Goal: Task Accomplishment & Management: Use online tool/utility

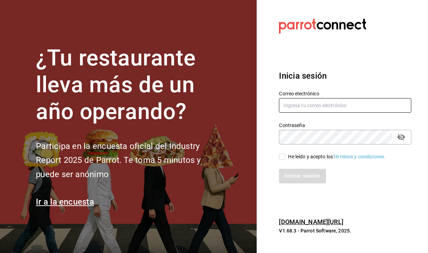
type input "ray.puebla@grupocosteno.com"
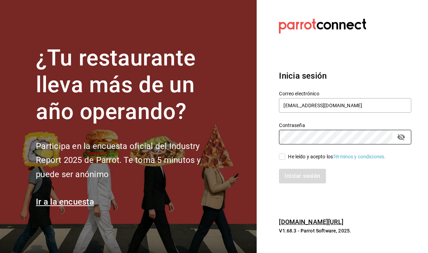
click at [283, 158] on input "He leído y acepto los Términos y condiciones." at bounding box center [282, 157] width 6 height 6
checkbox input "true"
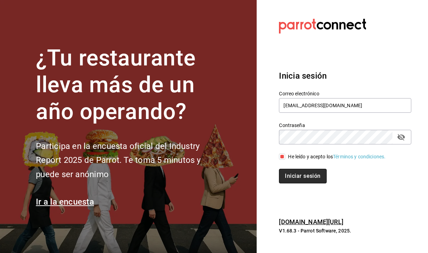
click at [295, 172] on button "Iniciar sesión" at bounding box center [302, 176] width 47 height 15
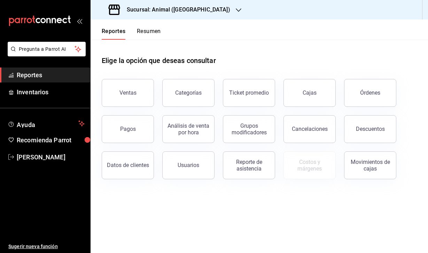
click at [172, 10] on h3 "Sucursal: Animal ([GEOGRAPHIC_DATA])" at bounding box center [175, 10] width 109 height 8
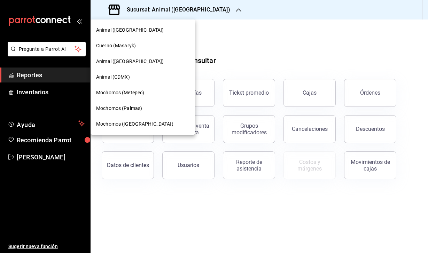
click at [128, 46] on span "Cuerno (Masaryk)" at bounding box center [116, 45] width 40 height 7
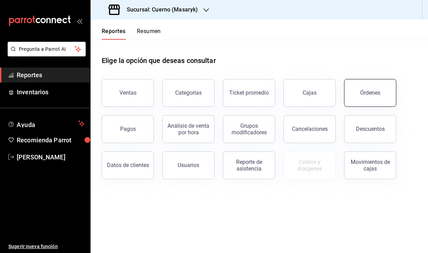
click at [371, 86] on button "Órdenes" at bounding box center [370, 93] width 52 height 28
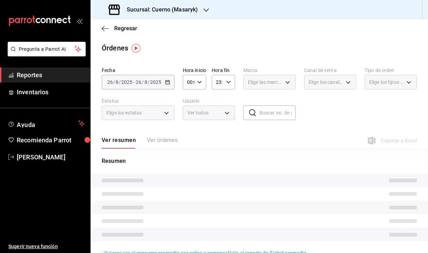
click at [114, 79] on span "/" at bounding box center [114, 82] width 2 height 6
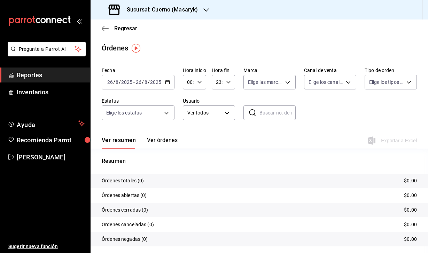
click at [136, 81] on input "26" at bounding box center [138, 82] width 6 height 6
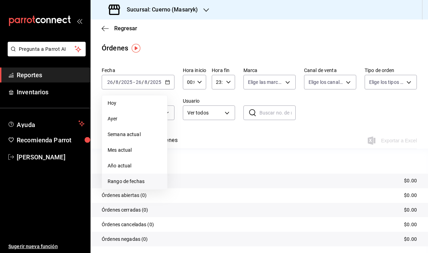
click at [138, 184] on span "Rango de fechas" at bounding box center [135, 181] width 54 height 7
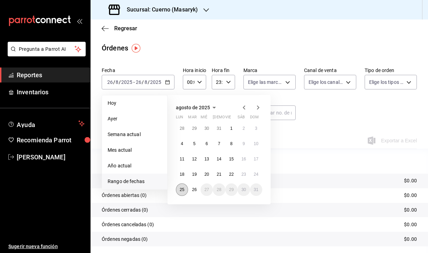
click at [183, 189] on abbr "25" at bounding box center [182, 189] width 5 height 5
click at [194, 189] on abbr "26" at bounding box center [194, 189] width 5 height 5
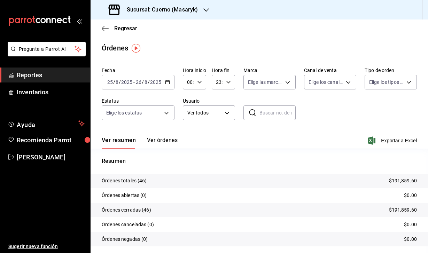
click at [193, 81] on input "00:00" at bounding box center [188, 82] width 11 height 14
click at [189, 137] on button "04" at bounding box center [188, 132] width 9 height 14
type input "04:00"
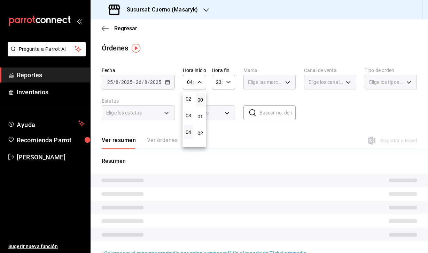
click at [230, 80] on div at bounding box center [214, 126] width 428 height 253
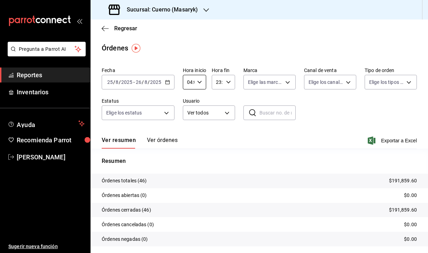
click at [230, 84] on icon "button" at bounding box center [228, 82] width 5 height 5
click at [218, 119] on span "04" at bounding box center [217, 116] width 0 height 6
click at [229, 101] on span "00" at bounding box center [229, 100] width 0 height 6
type input "04:00"
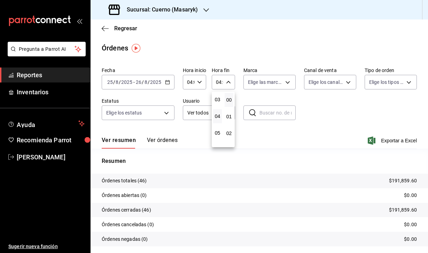
click at [353, 110] on div at bounding box center [214, 126] width 428 height 253
click at [373, 138] on icon "button" at bounding box center [372, 140] width 8 height 8
click at [191, 14] on div "Sucursal: Cuerno (Masaryk)" at bounding box center [154, 9] width 116 height 19
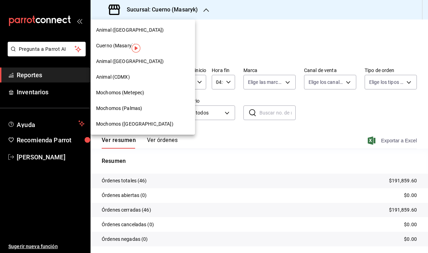
click at [124, 77] on span "Animal (CDMX)" at bounding box center [113, 76] width 34 height 7
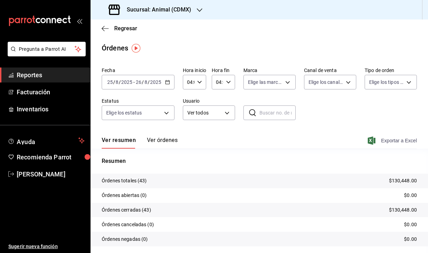
click at [371, 143] on icon "button" at bounding box center [372, 140] width 8 height 8
click at [156, 16] on div "Sucursal: Animal (CDMX)" at bounding box center [150, 9] width 109 height 19
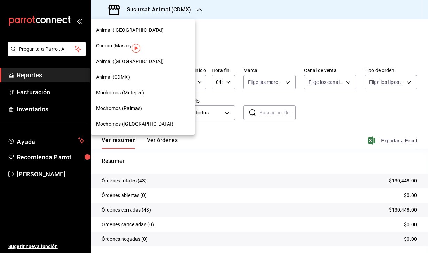
click at [122, 61] on span "Animal ([GEOGRAPHIC_DATA])" at bounding box center [130, 61] width 68 height 7
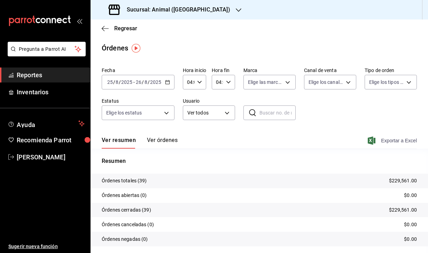
click at [371, 139] on icon "button" at bounding box center [372, 140] width 8 height 8
click at [170, 13] on h3 "Sucursal: Animal ([GEOGRAPHIC_DATA])" at bounding box center [175, 10] width 109 height 8
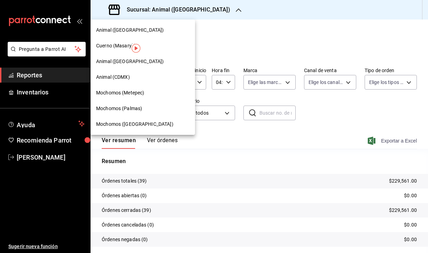
click at [122, 32] on span "Animal ([GEOGRAPHIC_DATA])" at bounding box center [130, 29] width 68 height 7
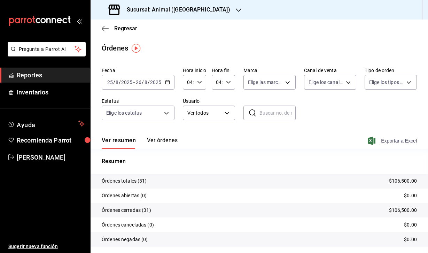
click at [374, 141] on icon "button" at bounding box center [372, 140] width 8 height 8
click at [184, 7] on h3 "Sucursal: Animal ([GEOGRAPHIC_DATA])" at bounding box center [175, 10] width 109 height 8
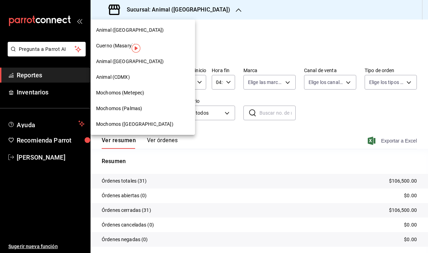
click at [127, 106] on span "Mochomos (Palmas)" at bounding box center [119, 108] width 46 height 7
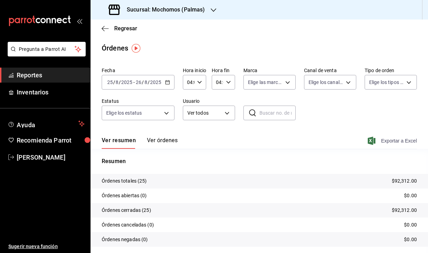
click at [373, 141] on icon "button" at bounding box center [372, 140] width 8 height 8
click at [177, 13] on h3 "Sucursal: Mochomos (Palmas)" at bounding box center [163, 10] width 84 height 8
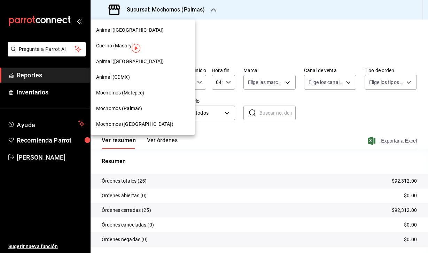
click at [142, 93] on span "Mochomos (Metepec)" at bounding box center [120, 92] width 48 height 7
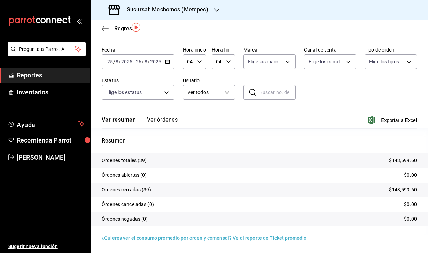
scroll to position [21, 0]
click at [371, 119] on icon "button" at bounding box center [372, 120] width 8 height 8
click at [191, 11] on h3 "Sucursal: Mochomos (Metepec)" at bounding box center [164, 10] width 87 height 8
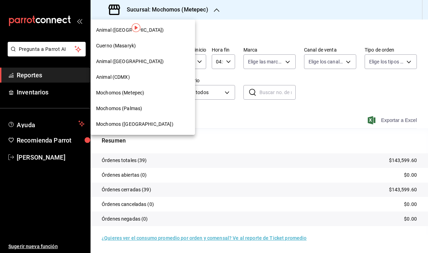
click at [127, 124] on span "Mochomos ([GEOGRAPHIC_DATA])" at bounding box center [134, 123] width 77 height 7
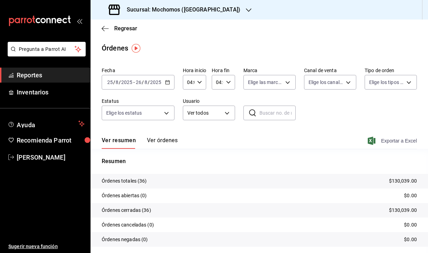
click at [372, 142] on icon "button" at bounding box center [372, 140] width 8 height 8
click at [231, 36] on div "Regresar" at bounding box center [259, 28] width 337 height 18
click at [289, 40] on main "Regresar Órdenes Fecha 2025-08-25 25 / 8 / 2025 - 2025-08-26 26 / 8 / 2025 Hora…" at bounding box center [259, 146] width 337 height 254
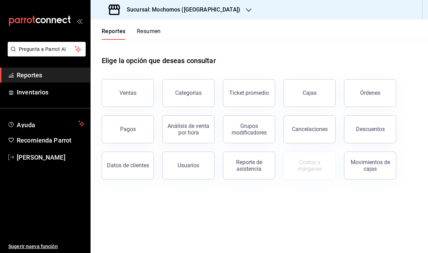
click at [185, 17] on div "Sucursal: Mochomos ([GEOGRAPHIC_DATA])" at bounding box center [175, 9] width 158 height 19
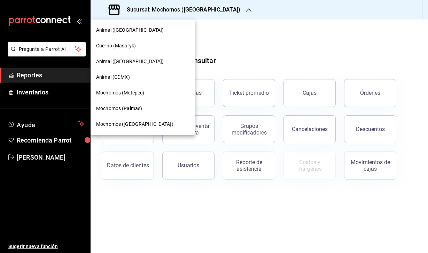
click at [138, 43] on div "Cuerno (Masaryk)" at bounding box center [142, 45] width 93 height 7
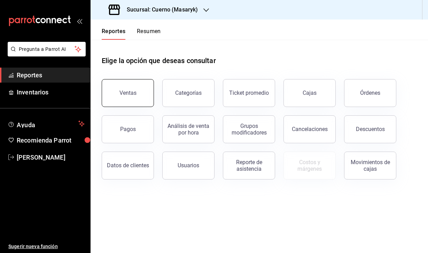
click at [131, 95] on div "Ventas" at bounding box center [127, 92] width 17 height 7
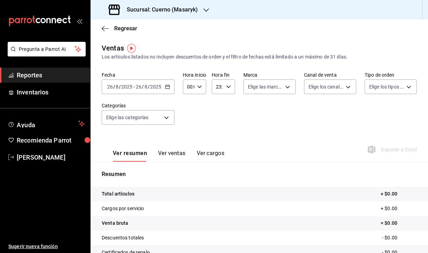
click at [124, 88] on input "2025" at bounding box center [127, 87] width 12 height 6
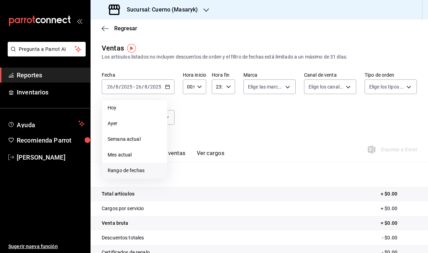
click at [139, 172] on span "Rango de fechas" at bounding box center [135, 170] width 54 height 7
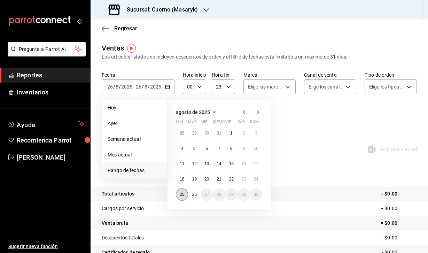
click at [181, 194] on abbr "25" at bounding box center [182, 194] width 5 height 5
click at [199, 194] on button "26" at bounding box center [194, 194] width 12 height 13
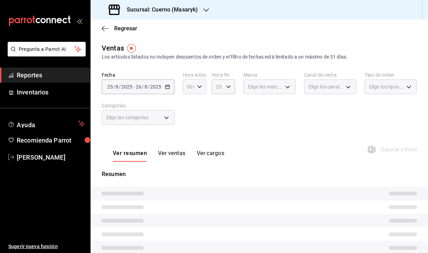
click at [203, 87] on div "00:00 Hora inicio" at bounding box center [194, 86] width 23 height 15
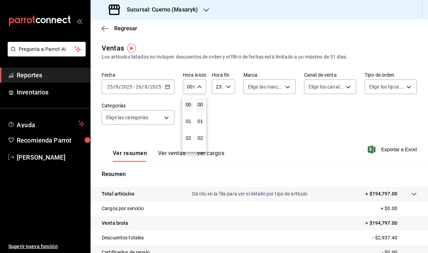
click at [197, 87] on div at bounding box center [214, 126] width 428 height 253
click at [198, 90] on div "00:00 Hora inicio" at bounding box center [194, 86] width 23 height 15
click at [189, 139] on span "04" at bounding box center [188, 138] width 1 height 6
type input "04:00"
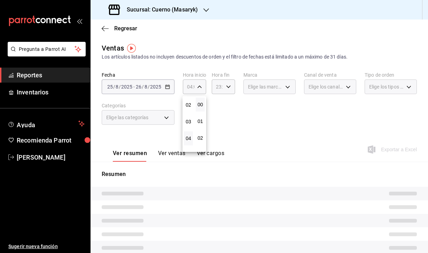
click at [222, 85] on div at bounding box center [214, 126] width 428 height 253
click at [230, 88] on div "23:59 Hora fin" at bounding box center [223, 86] width 23 height 15
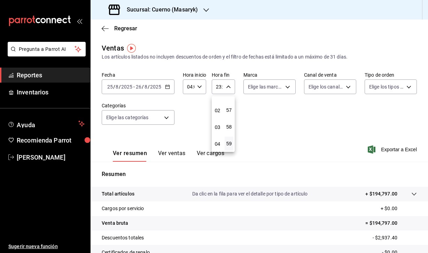
scroll to position [31, 0]
click at [218, 145] on button "04" at bounding box center [217, 140] width 9 height 14
click at [229, 104] on span "00" at bounding box center [229, 105] width 0 height 6
type input "04:00"
click at [293, 123] on div at bounding box center [214, 126] width 428 height 253
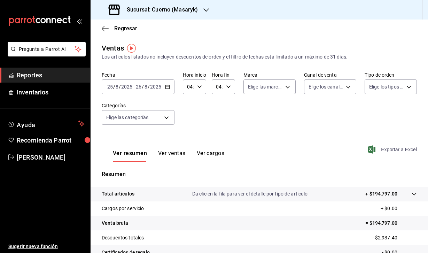
click at [371, 148] on icon "button" at bounding box center [372, 149] width 8 height 8
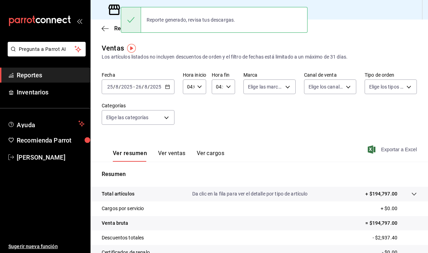
click at [198, 46] on div "Ventas Los artículos listados no incluyen descuentos de orden y el filtro de fe…" at bounding box center [259, 52] width 315 height 18
click at [111, 12] on icon at bounding box center [114, 10] width 14 height 14
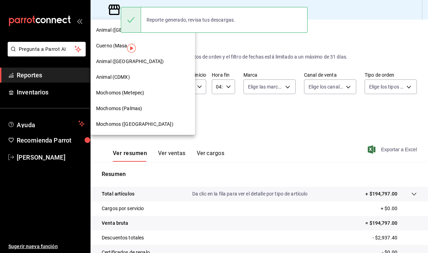
click at [115, 78] on span "Animal (CDMX)" at bounding box center [113, 76] width 34 height 7
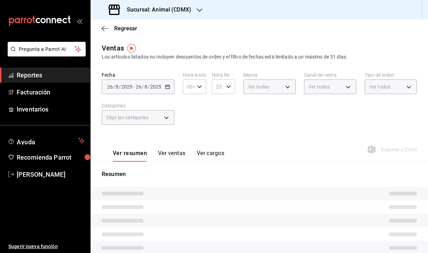
type input "04:00"
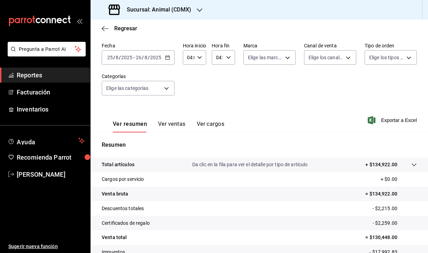
scroll to position [20, 0]
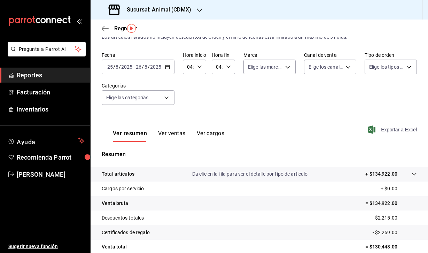
click at [370, 127] on icon "button" at bounding box center [372, 129] width 8 height 8
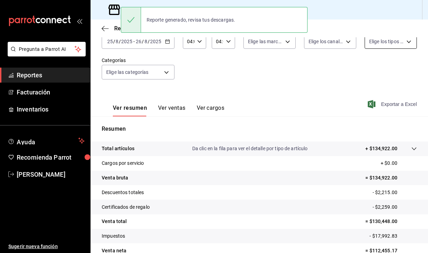
scroll to position [15, 0]
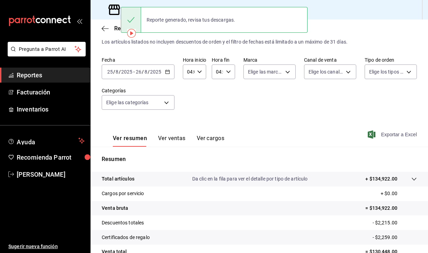
click at [156, 46] on div "Ventas Los artículos listados no incluyen descuentos de orden y el filtro de fe…" at bounding box center [259, 168] width 337 height 280
click at [116, 8] on icon at bounding box center [114, 10] width 14 height 14
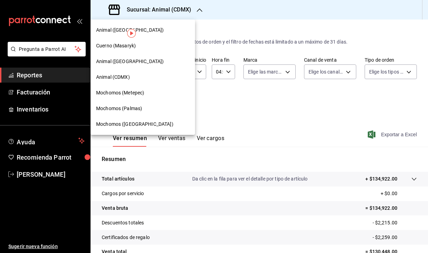
click at [124, 60] on span "Animal ([GEOGRAPHIC_DATA])" at bounding box center [130, 61] width 68 height 7
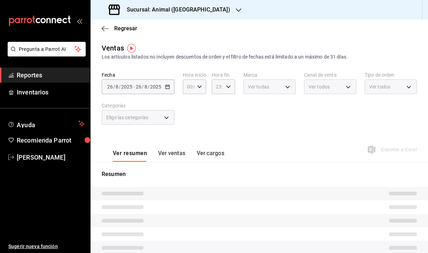
type input "04:00"
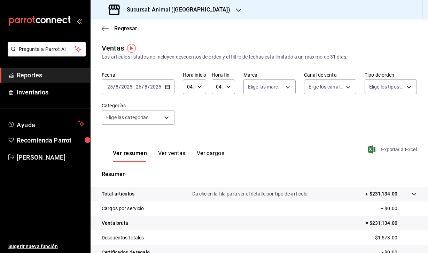
click at [370, 149] on icon "button" at bounding box center [372, 149] width 8 height 8
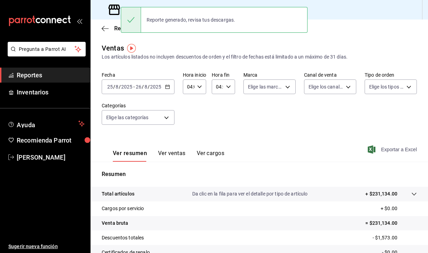
click at [113, 11] on icon at bounding box center [114, 10] width 14 height 14
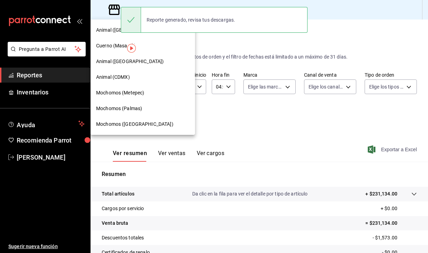
click at [112, 32] on span "Animal ([GEOGRAPHIC_DATA])" at bounding box center [130, 29] width 68 height 7
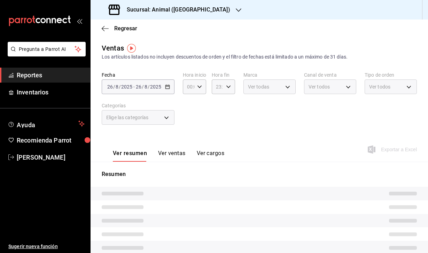
type input "04:00"
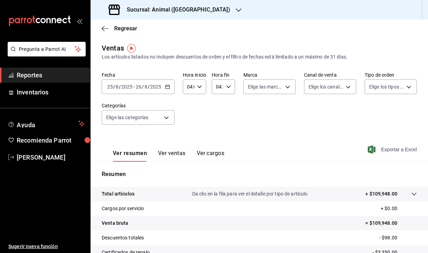
click at [371, 148] on icon "button" at bounding box center [372, 149] width 8 height 8
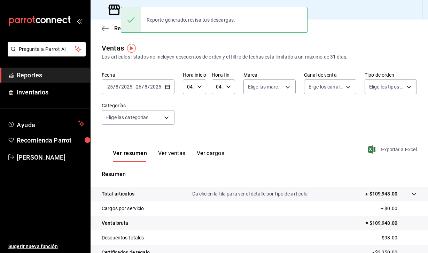
click at [267, 56] on div "Los artículos listados no incluyen descuentos de orden y el filtro de fechas es…" at bounding box center [259, 56] width 315 height 7
click at [375, 152] on span "Exportar a Excel" at bounding box center [393, 149] width 48 height 8
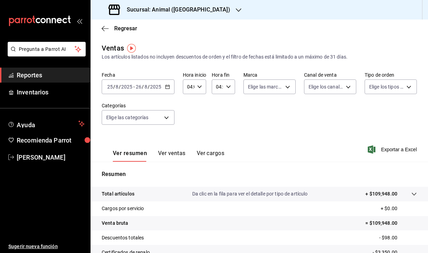
click at [184, 5] on div "Sucursal: Animal ([GEOGRAPHIC_DATA])" at bounding box center [170, 9] width 148 height 19
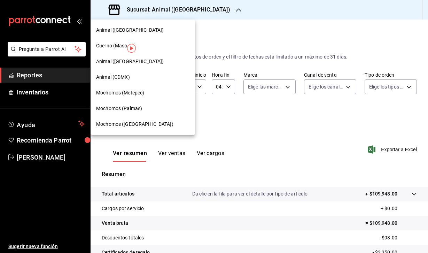
click at [126, 109] on span "Mochomos (Palmas)" at bounding box center [119, 108] width 46 height 7
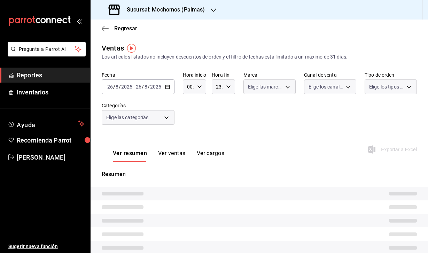
type input "04:00"
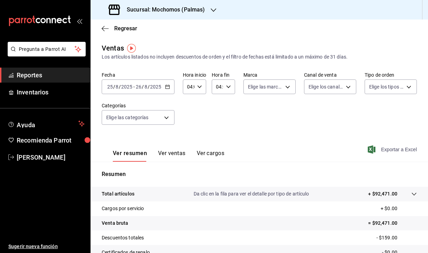
click at [368, 150] on icon "button" at bounding box center [372, 149] width 8 height 8
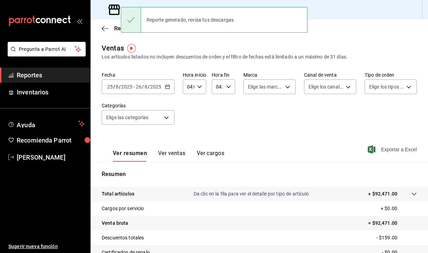
click at [112, 11] on icon at bounding box center [114, 10] width 14 height 14
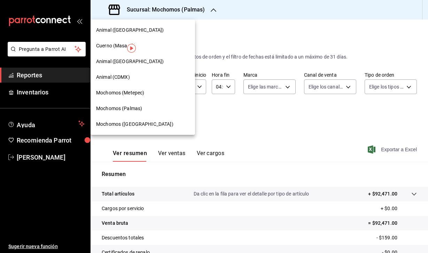
click at [133, 95] on span "Mochomos (Metepec)" at bounding box center [120, 92] width 48 height 7
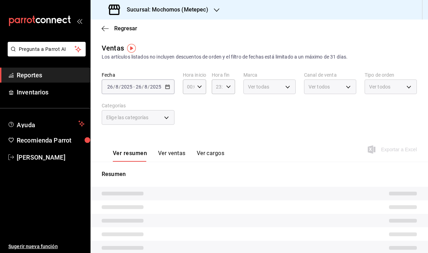
type input "04:00"
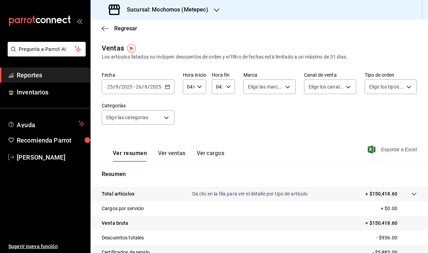
click at [372, 149] on icon "button" at bounding box center [372, 149] width 8 height 8
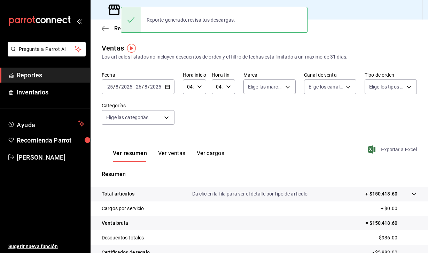
click at [115, 12] on icon at bounding box center [114, 10] width 14 height 14
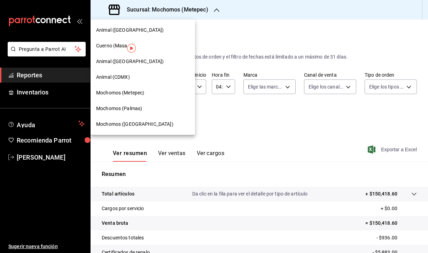
click at [125, 120] on span "Mochomos ([GEOGRAPHIC_DATA])" at bounding box center [134, 123] width 77 height 7
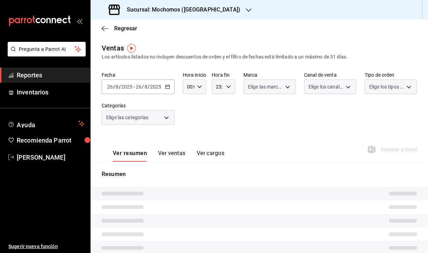
type input "04:00"
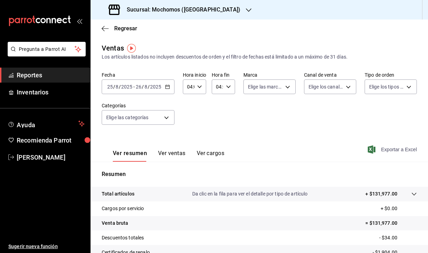
click at [375, 152] on span "Exportar a Excel" at bounding box center [393, 149] width 48 height 8
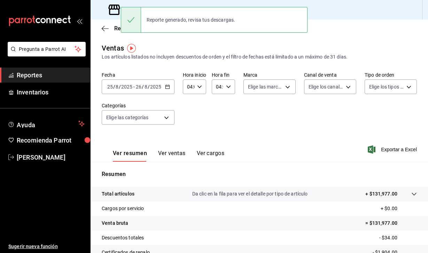
click at [269, 47] on div "Ventas Los artículos listados no incluyen descuentos de orden y el filtro de fe…" at bounding box center [259, 52] width 315 height 18
click at [172, 49] on div "Ventas Los artículos listados no incluyen descuentos de orden y el filtro de fe…" at bounding box center [259, 52] width 315 height 18
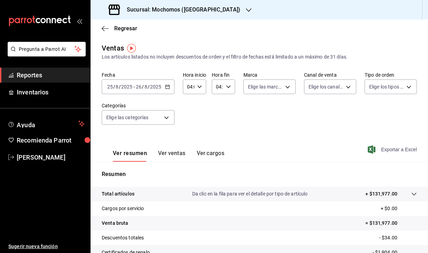
click at [373, 147] on icon "button" at bounding box center [372, 149] width 8 height 8
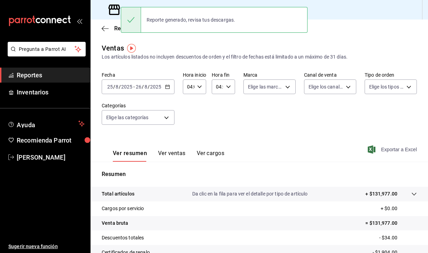
click at [259, 64] on div "Ventas Los artículos listados no incluyen descuentos de orden y el filtro de fe…" at bounding box center [259, 183] width 337 height 280
